Goal: Communication & Community: Answer question/provide support

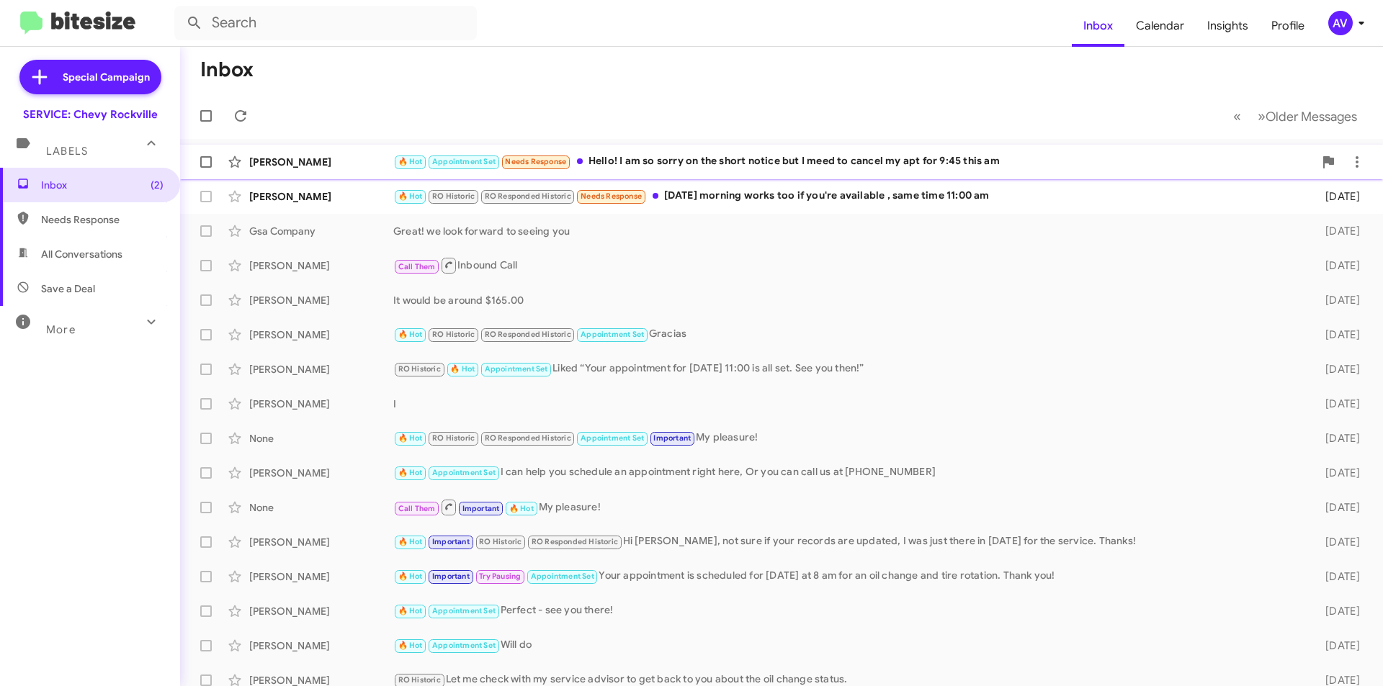
click at [735, 170] on div "🔥 Hot Appointment Set Needs Response Hello! I am so sorry on the short notice b…" at bounding box center [853, 161] width 921 height 17
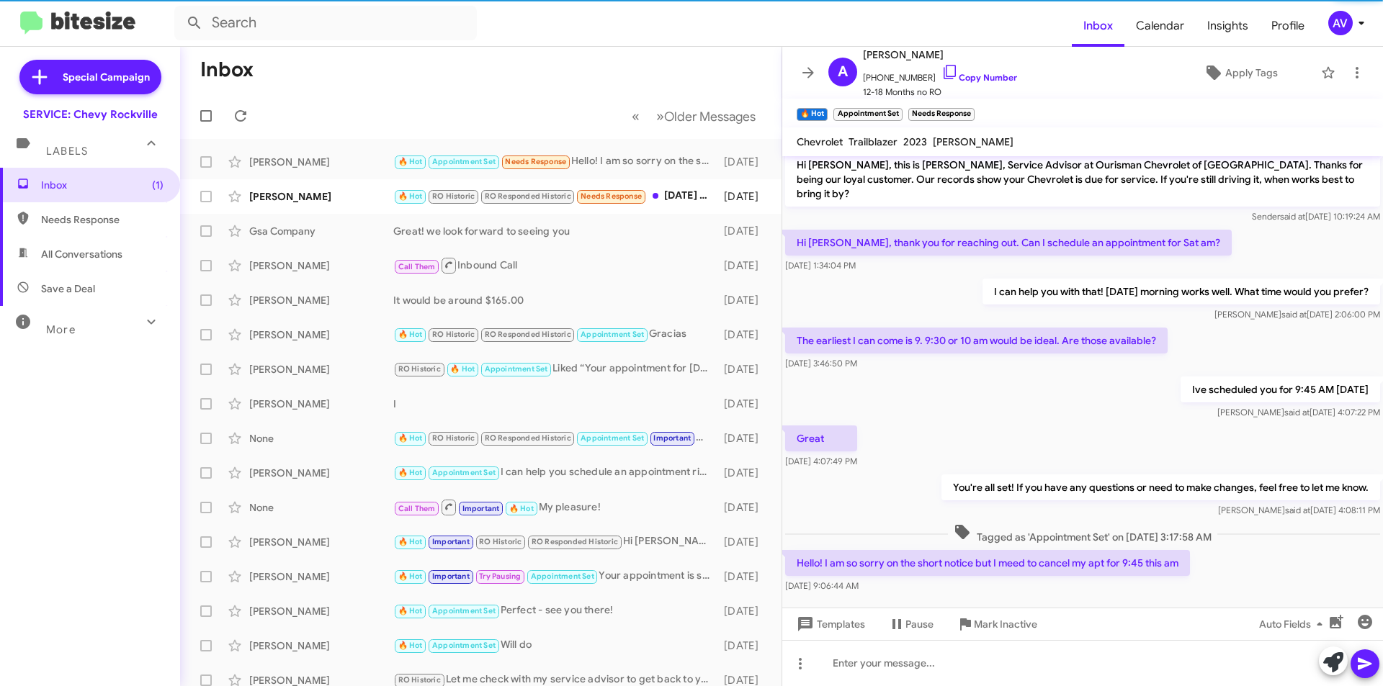
scroll to position [14, 0]
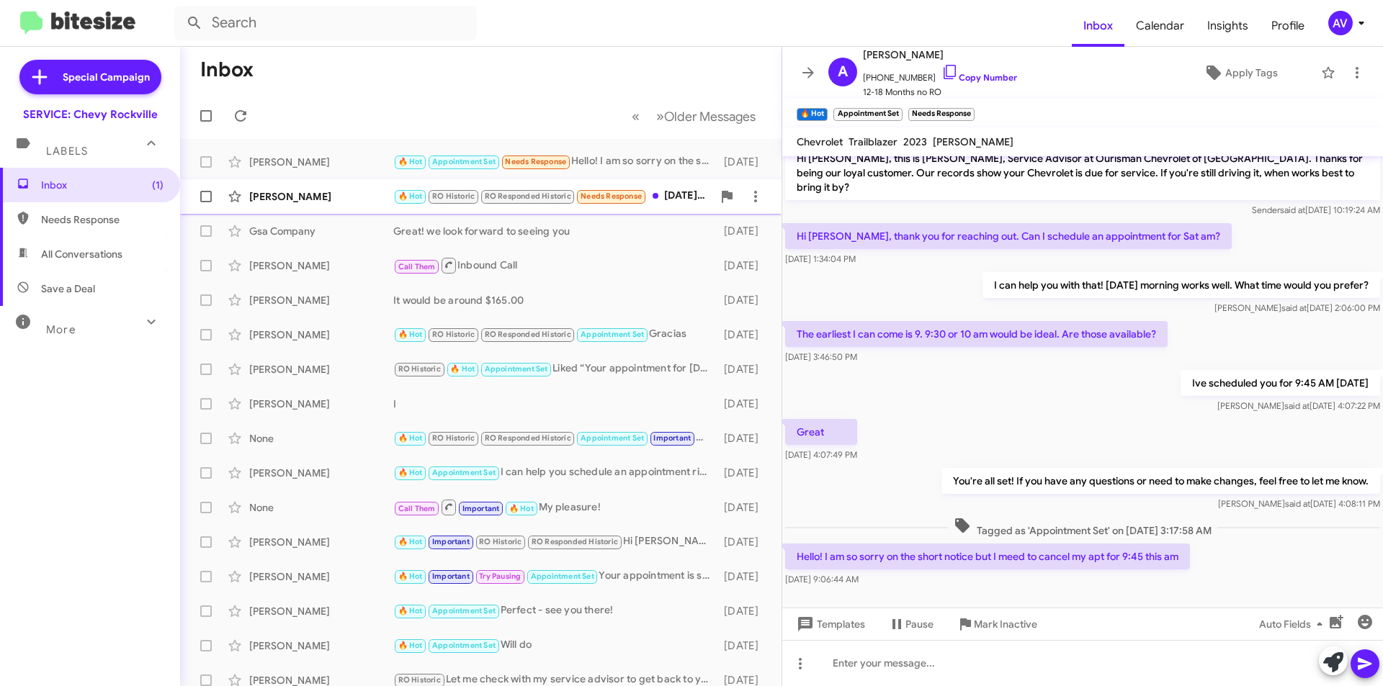
click at [666, 200] on div "🔥 Hot RO Historic RO Responded Historic Needs Response [DATE] morning works too…" at bounding box center [552, 196] width 319 height 17
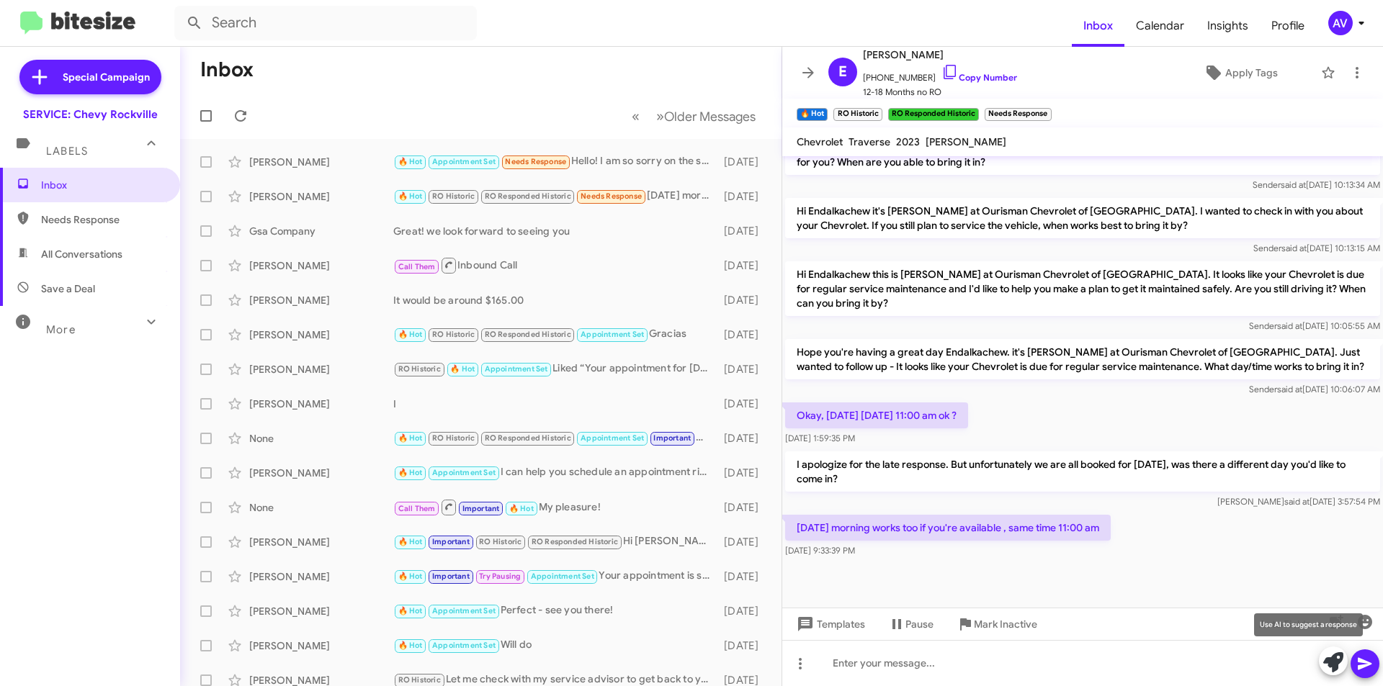
click at [1340, 661] on icon at bounding box center [1333, 663] width 20 height 20
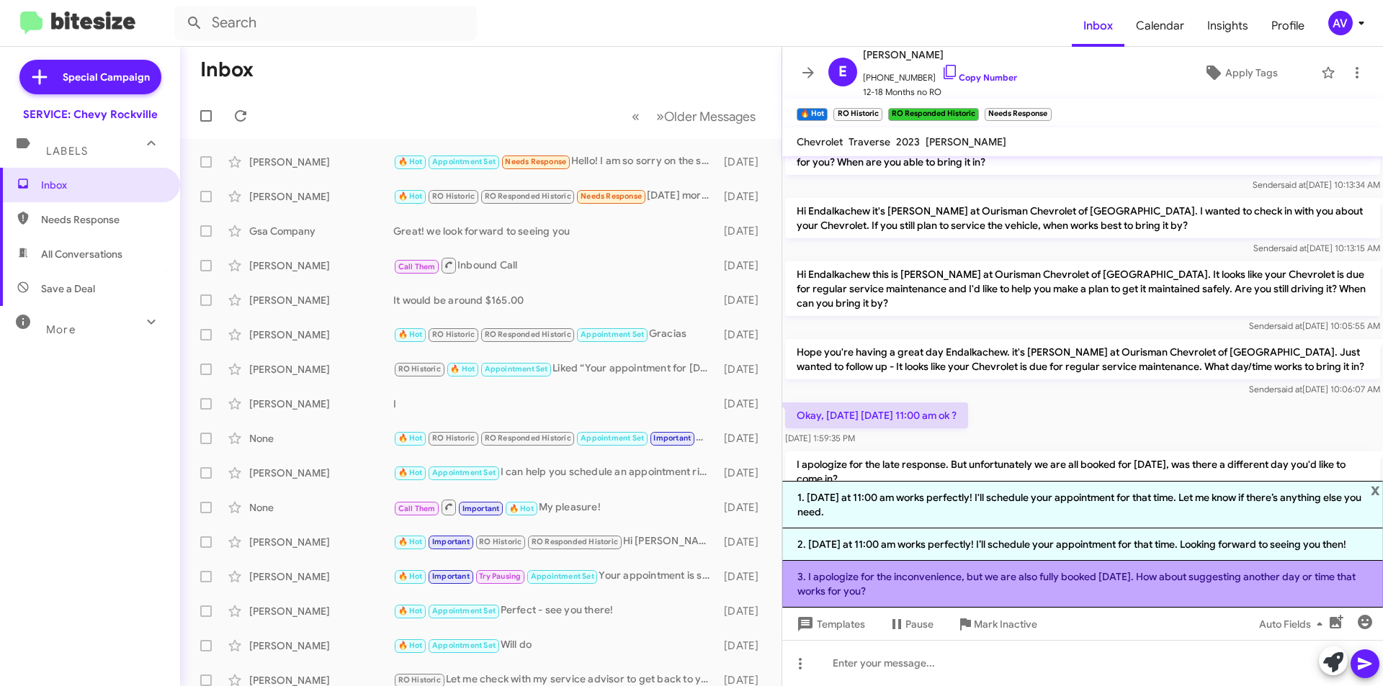
click at [1093, 602] on li "3. I apologize for the inconvenience, but we are also fully booked [DATE]. How …" at bounding box center [1082, 584] width 601 height 47
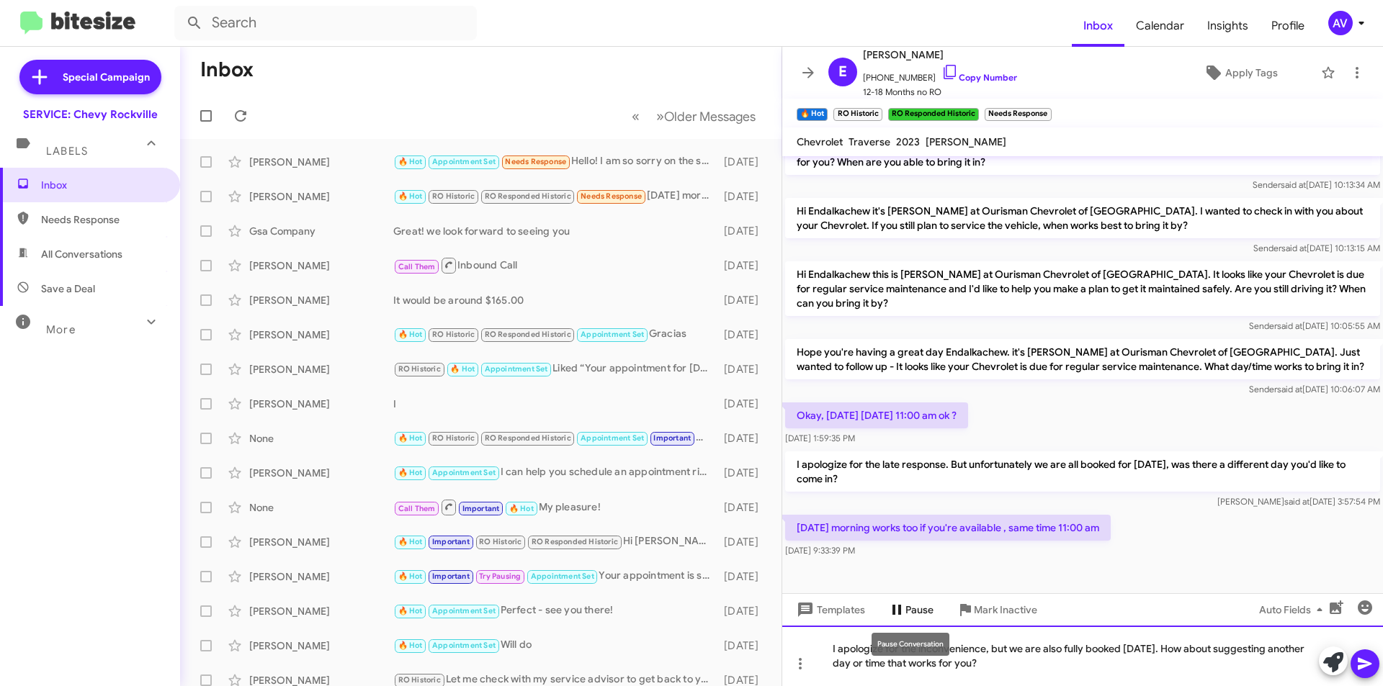
drag, startPoint x: 1026, startPoint y: 675, endPoint x: 918, endPoint y: 601, distance: 130.7
click at [918, 601] on div "Hi Endalkachew, this is [PERSON_NAME], Service Advisor at Ourisman Chevrolet of…" at bounding box center [1082, 421] width 601 height 530
click at [1157, 653] on div "I apologize for the late response, We are closed on Sundays. Would youstill lik…" at bounding box center [1082, 656] width 601 height 61
click at [1024, 661] on div "I apologize for the late response, We are closed on Sundays. Would you still li…" at bounding box center [1082, 656] width 601 height 61
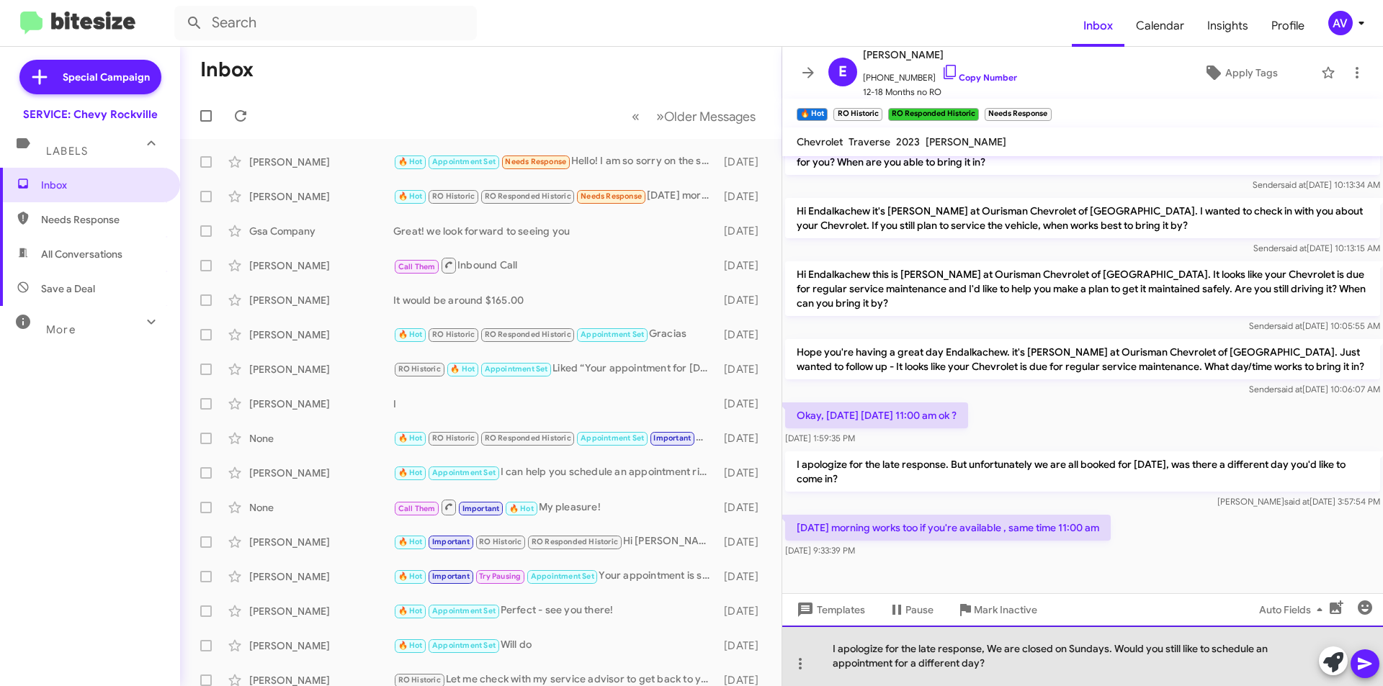
click at [996, 647] on div "I apologize for the late response, We are closed on Sundays. Would you still li…" at bounding box center [1082, 656] width 601 height 61
click at [1055, 661] on div "I apologize for the late response, But unfortunately we are closed on Sundays. …" at bounding box center [1082, 656] width 601 height 61
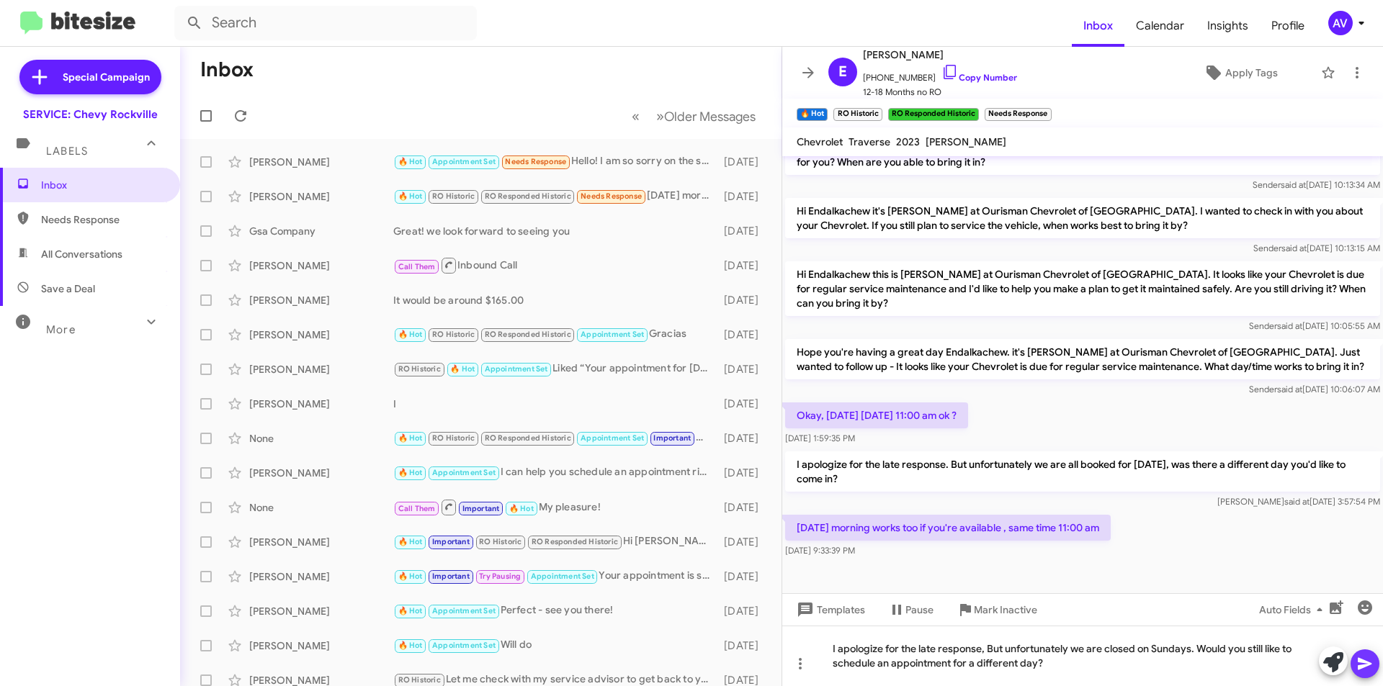
click at [1366, 661] on icon at bounding box center [1365, 664] width 14 height 12
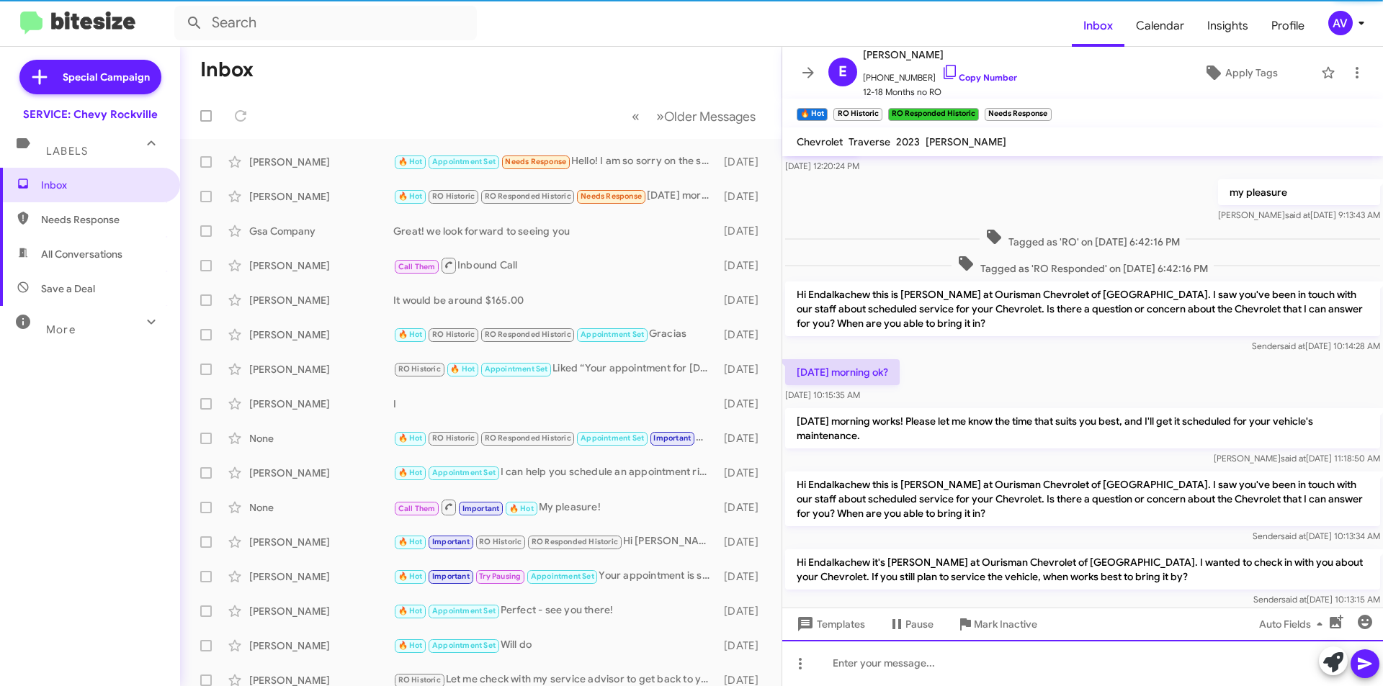
scroll to position [623, 0]
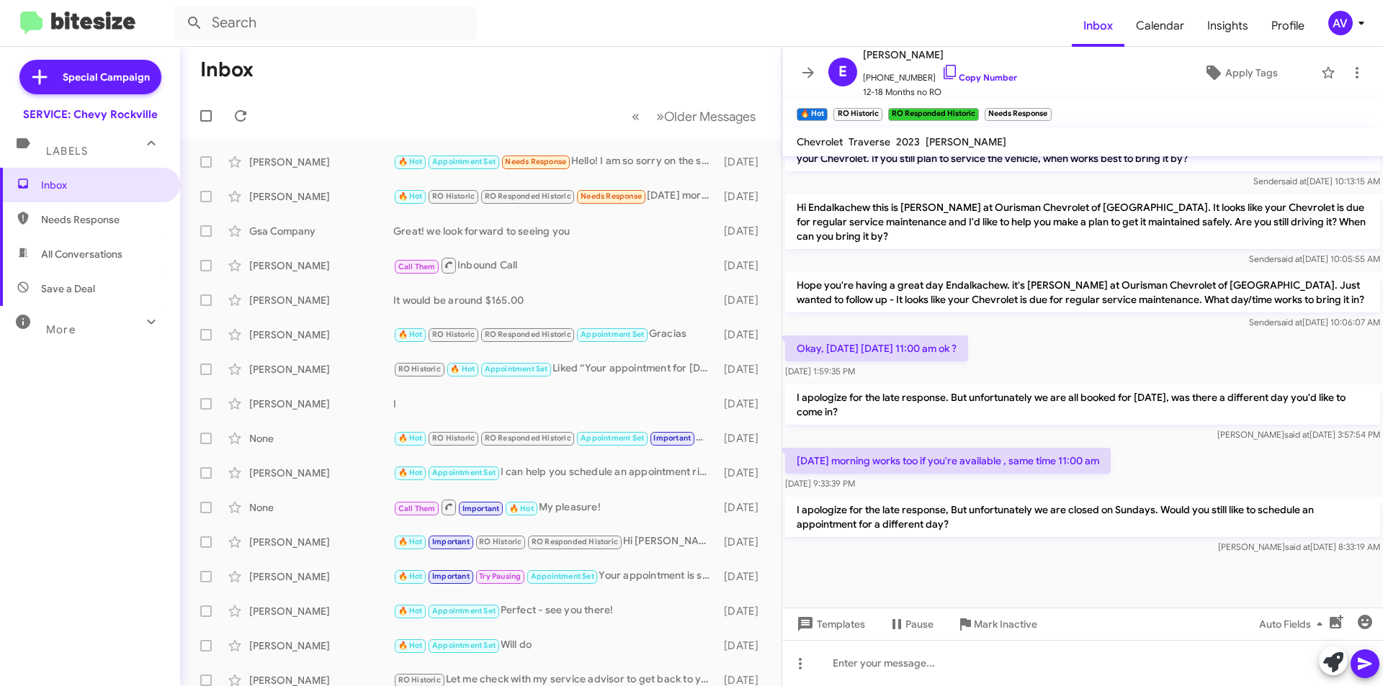
click at [1349, 22] on div "AV" at bounding box center [1340, 23] width 24 height 24
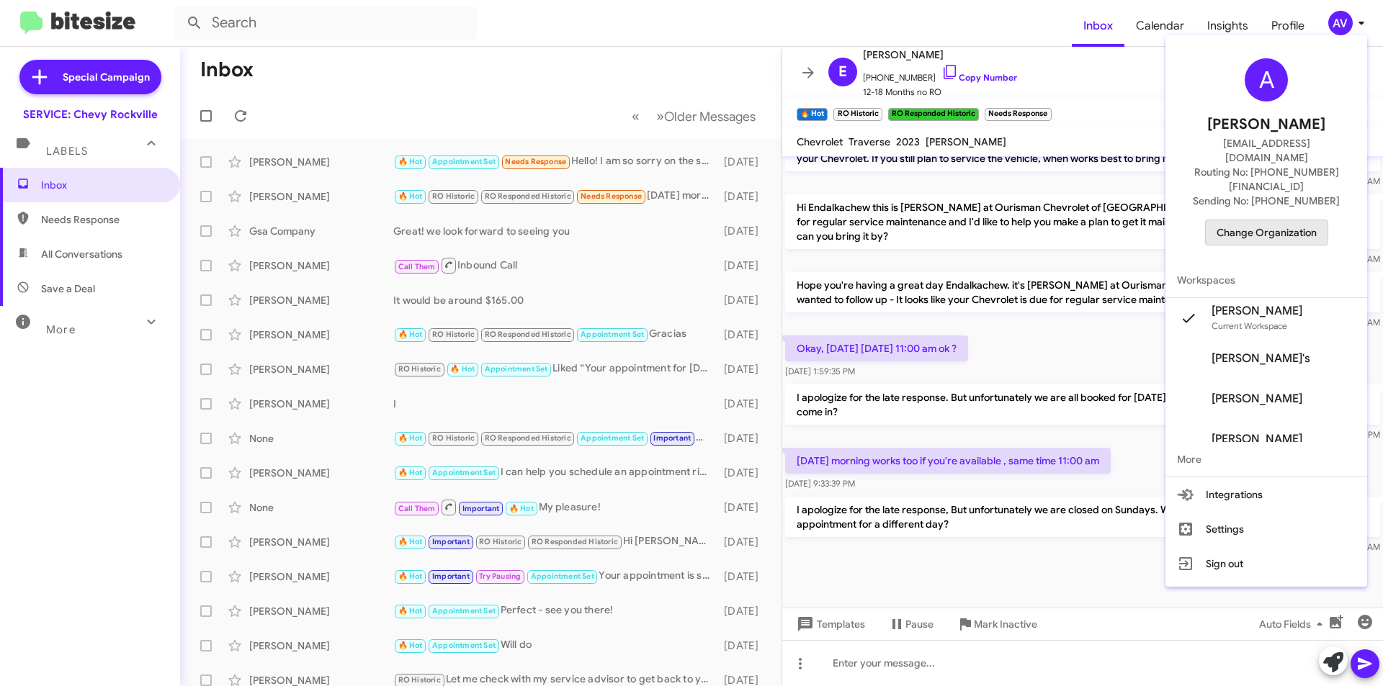
click at [1254, 220] on span "Change Organization" at bounding box center [1267, 232] width 100 height 24
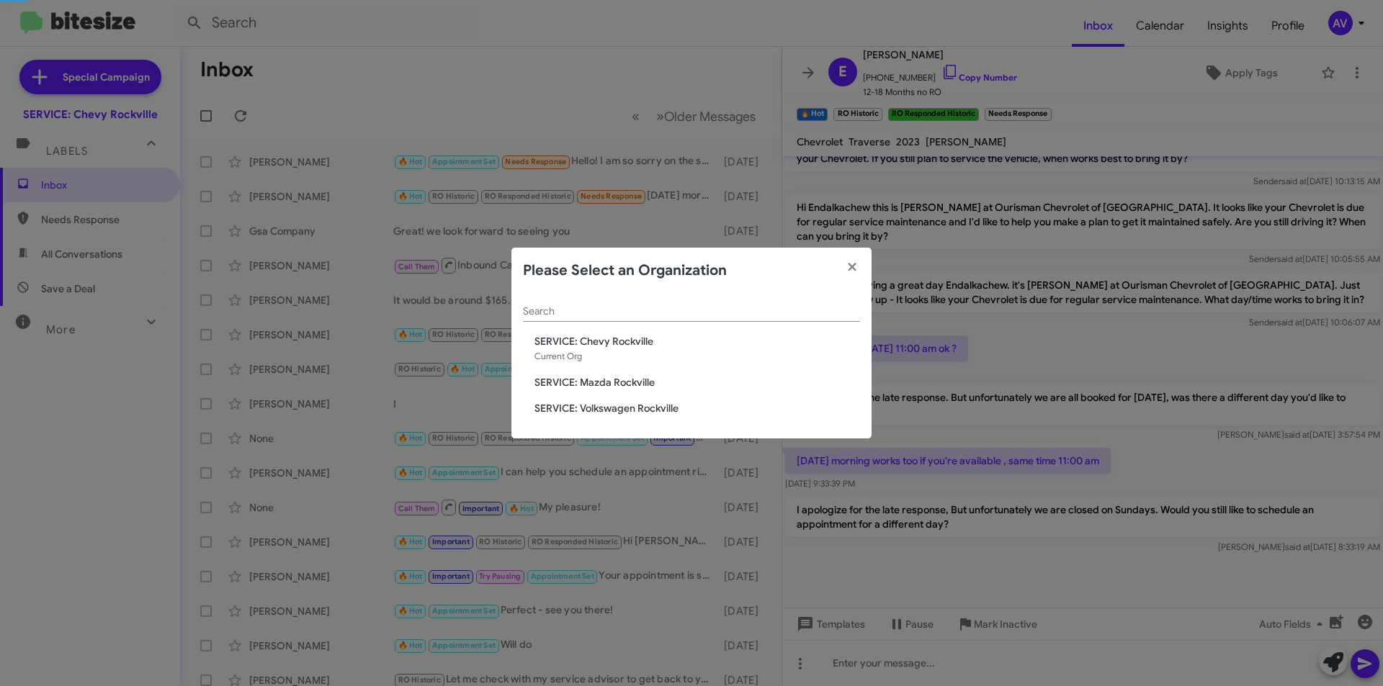
click at [632, 383] on span "SERVICE: Mazda Rockville" at bounding box center [697, 382] width 326 height 14
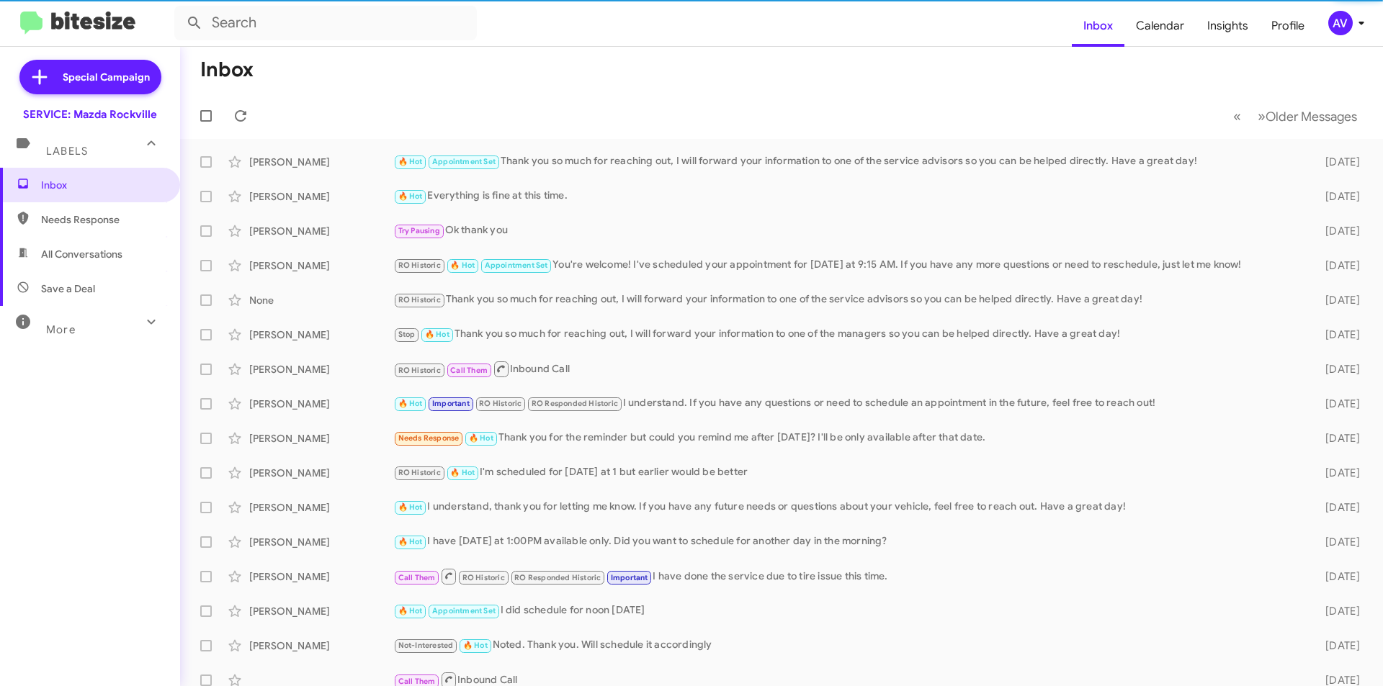
click at [1344, 22] on div "AV" at bounding box center [1340, 23] width 24 height 24
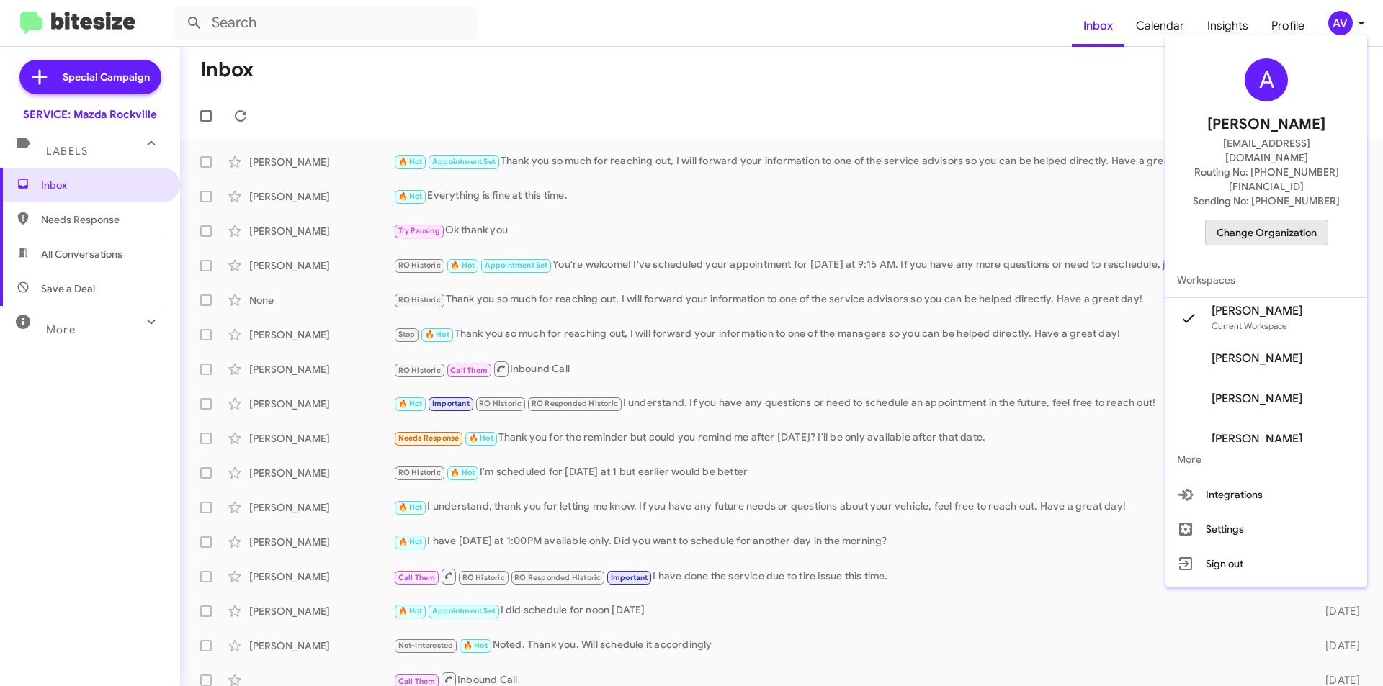
click at [1285, 220] on span "Change Organization" at bounding box center [1267, 232] width 100 height 24
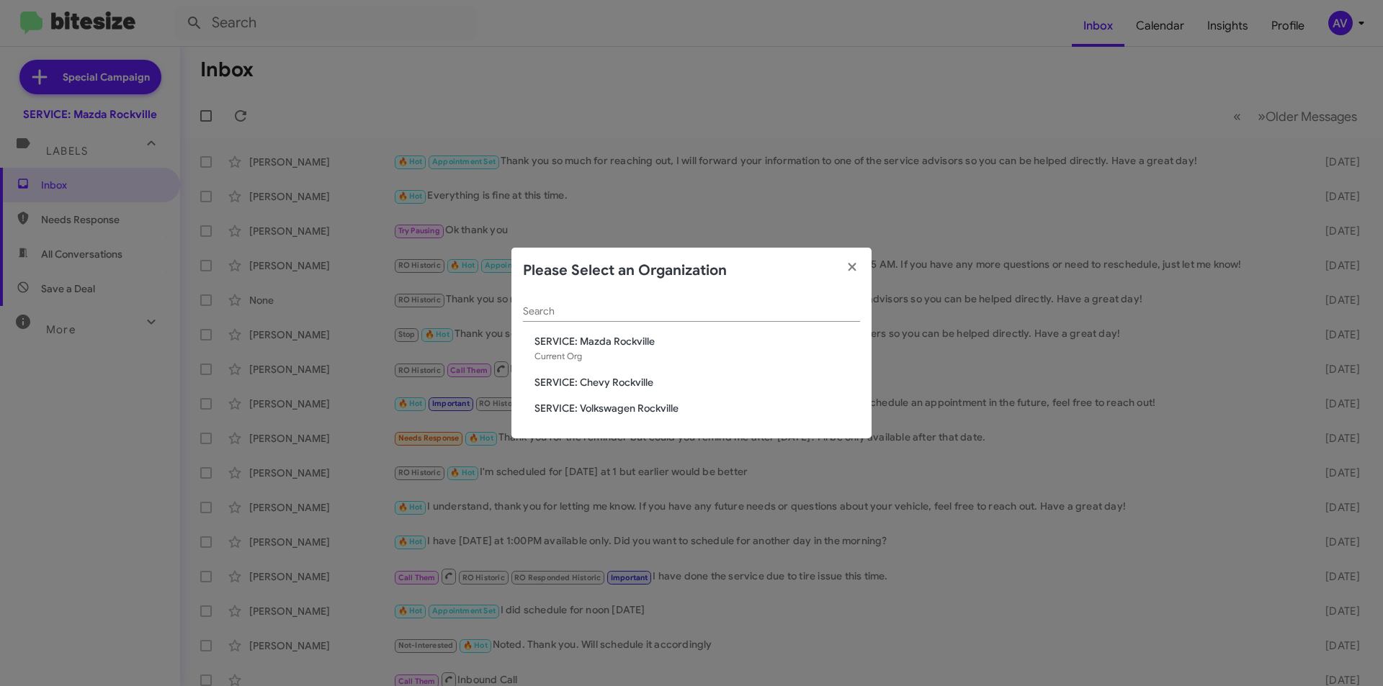
click at [579, 408] on span "SERVICE: Volkswagen Rockville" at bounding box center [697, 408] width 326 height 14
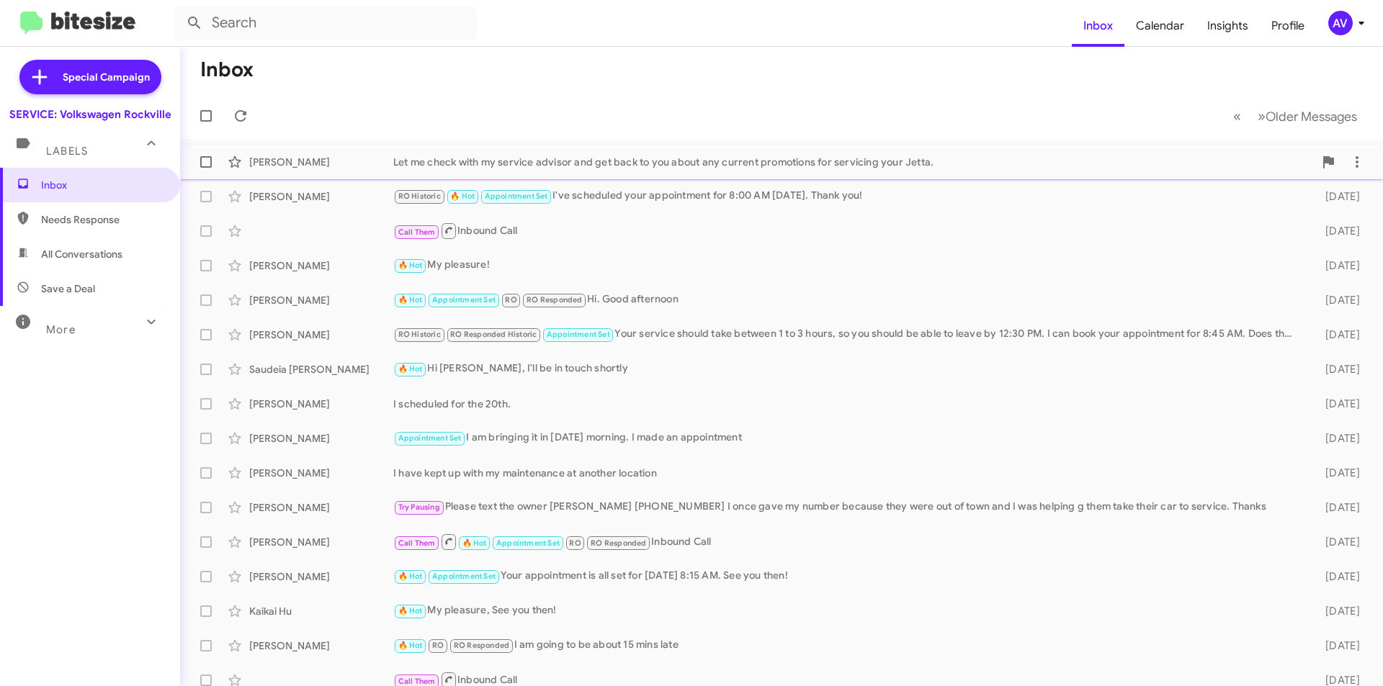
click at [921, 151] on div "[PERSON_NAME] Let me check with my service advisor and get back to you about an…" at bounding box center [782, 162] width 1180 height 29
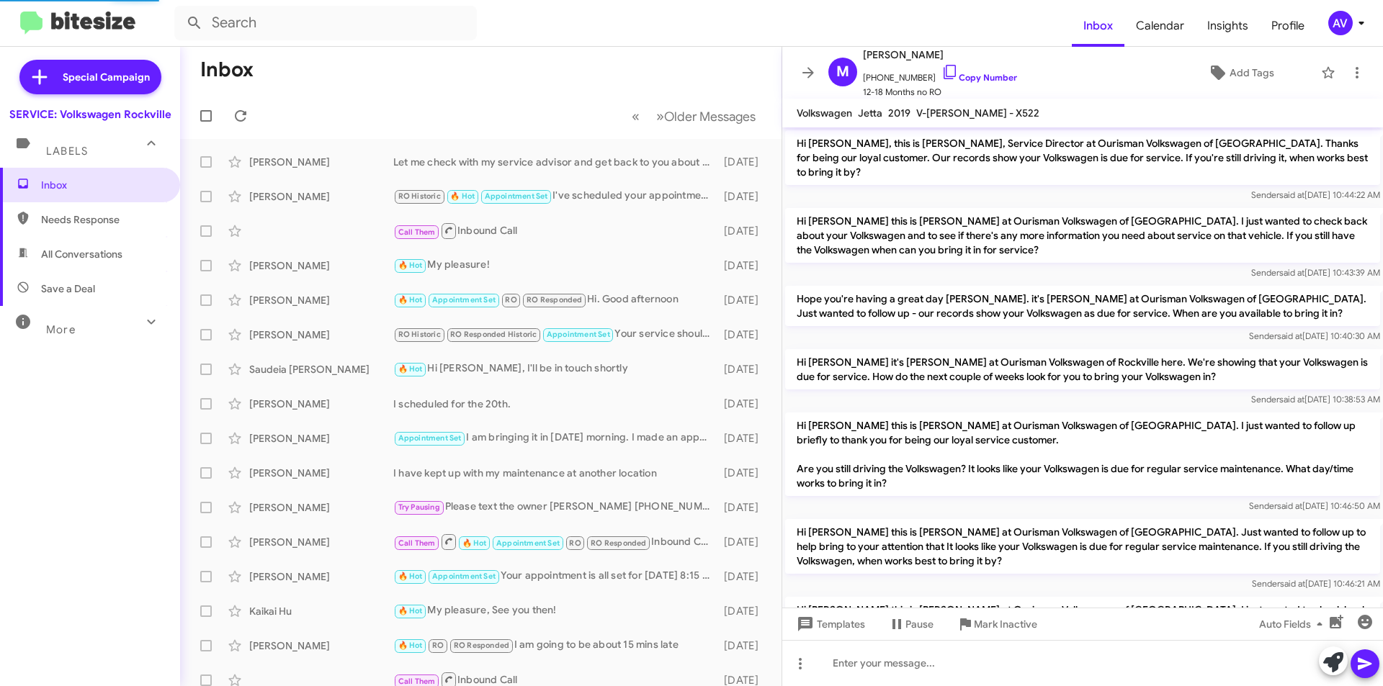
scroll to position [311, 0]
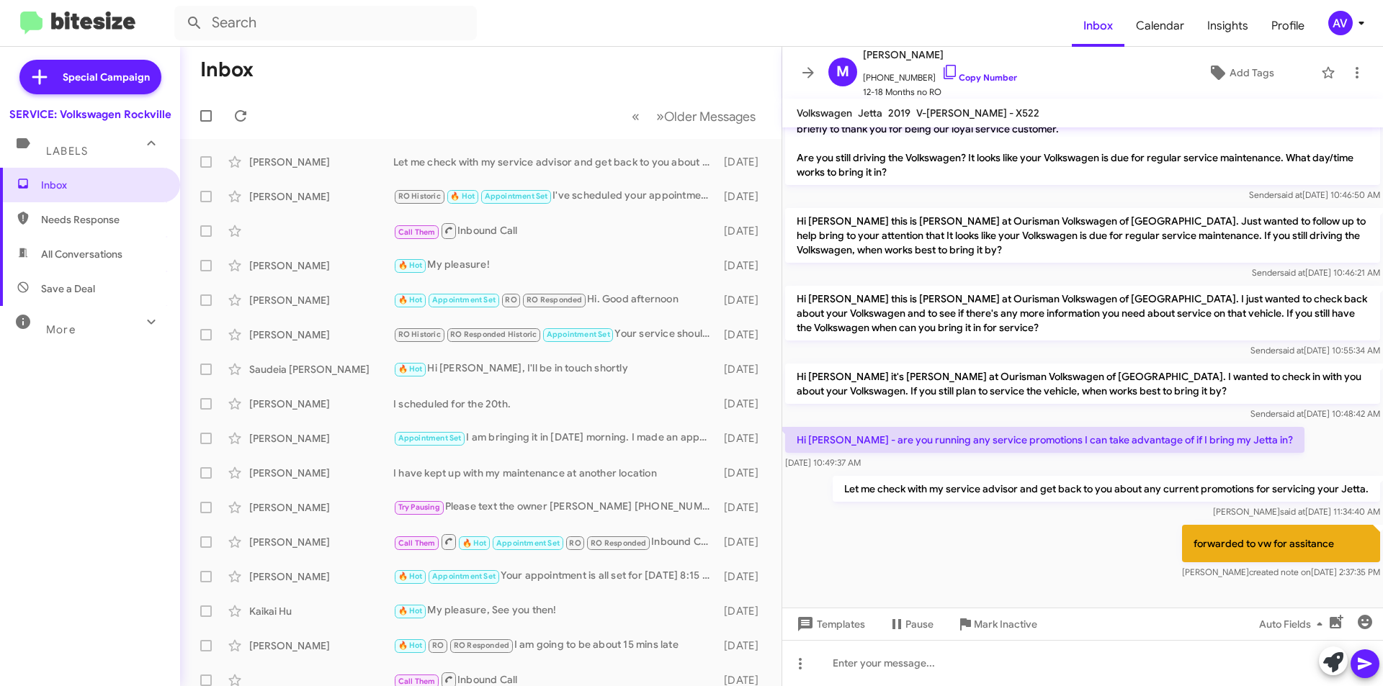
click at [1340, 28] on div "AV" at bounding box center [1340, 23] width 24 height 24
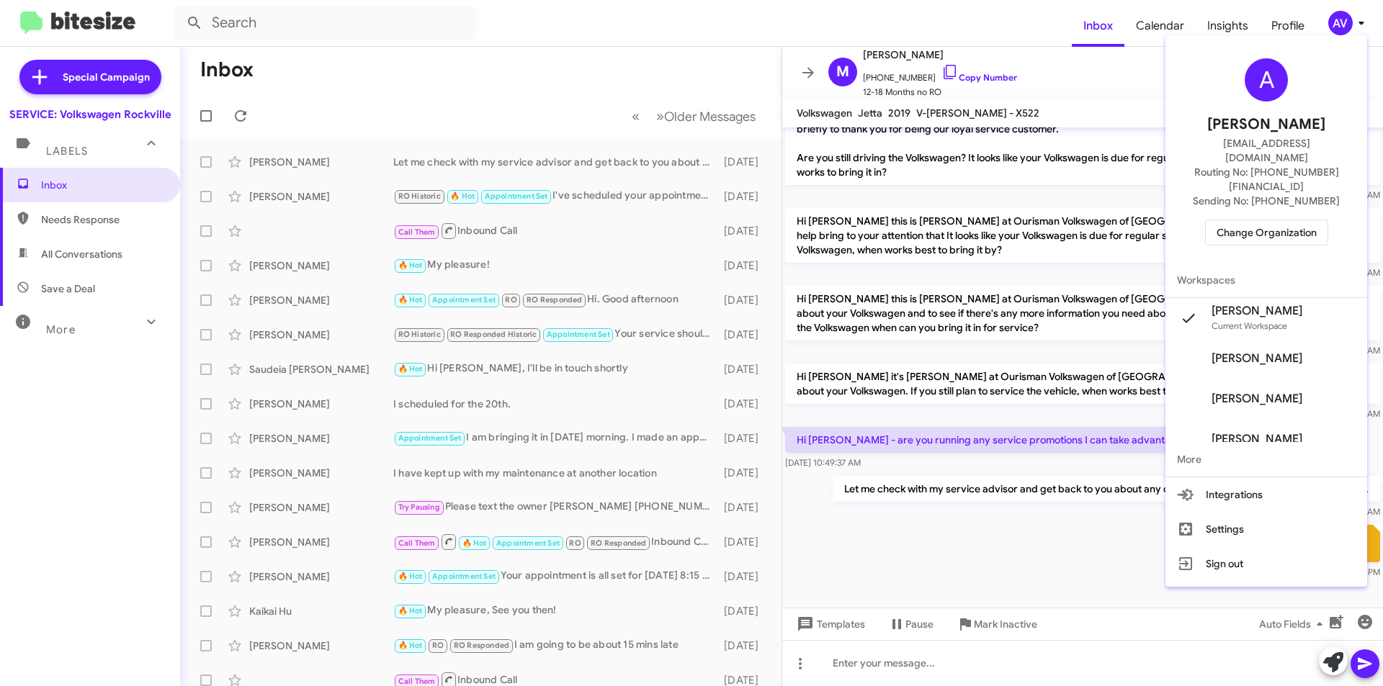
click at [1328, 220] on button "Change Organization" at bounding box center [1266, 233] width 123 height 26
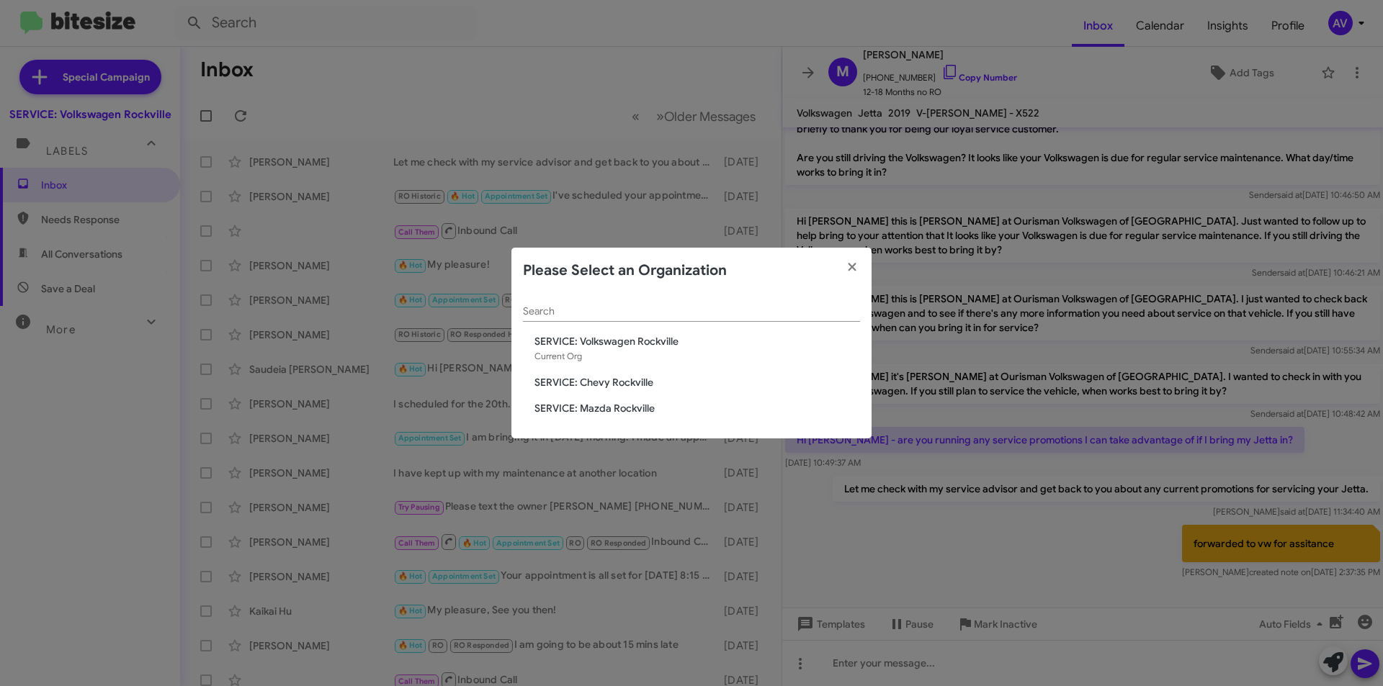
click at [671, 385] on span "SERVICE: Chevy Rockville" at bounding box center [697, 382] width 326 height 14
